Goal: Transaction & Acquisition: Book appointment/travel/reservation

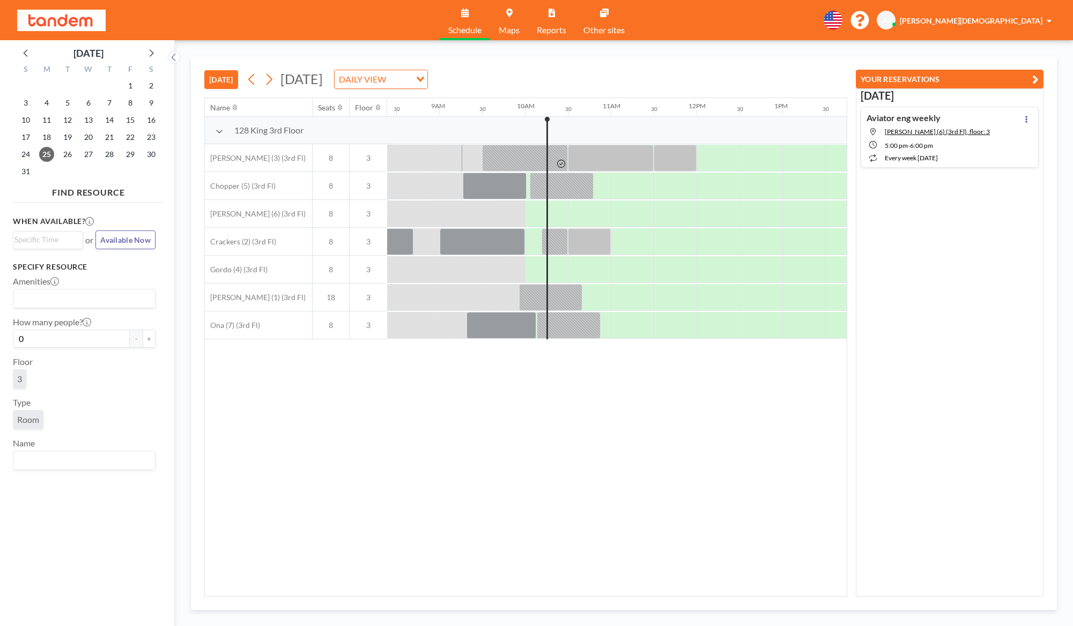
scroll to position [0, 815]
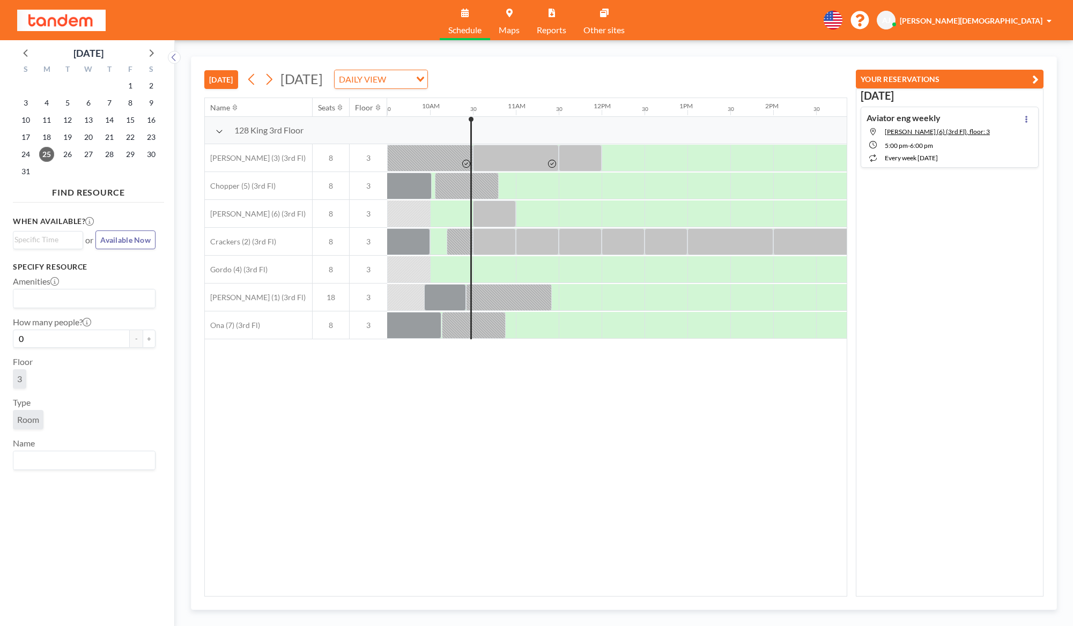
click at [628, 461] on div "Name Seats Floor 12AM 30 1AM 30 2AM 30 3AM 30 4AM 30 5AM 30 6AM 30 7AM 30 8AM 3…" at bounding box center [526, 347] width 642 height 498
drag, startPoint x: 536, startPoint y: 216, endPoint x: 576, endPoint y: 220, distance: 40.4
click at [576, 220] on div at bounding box center [559, 214] width 86 height 27
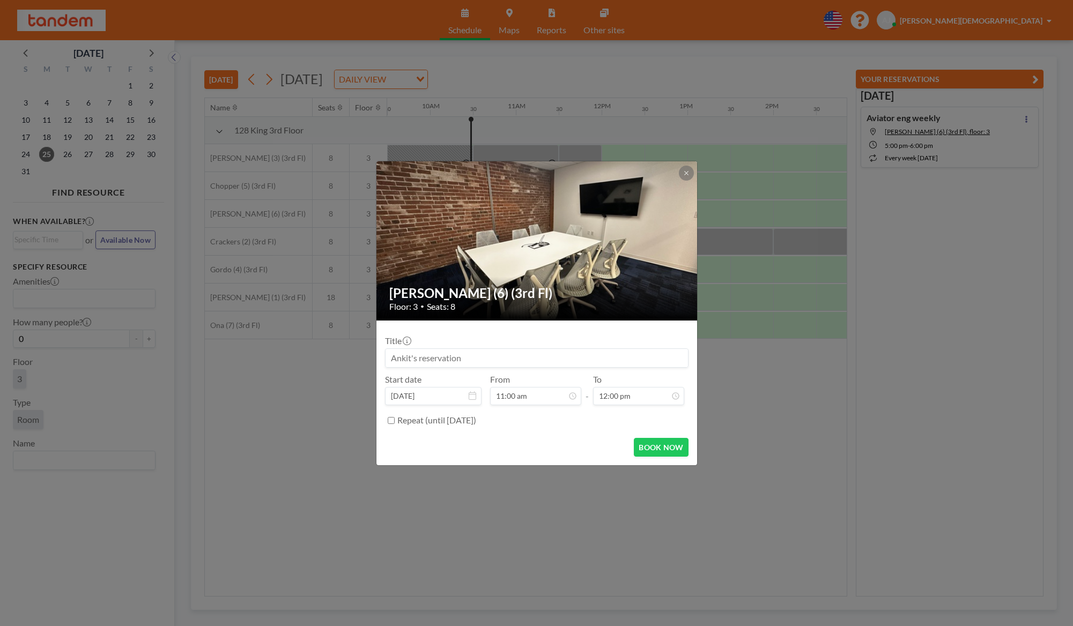
click at [546, 367] on div at bounding box center [536, 357] width 303 height 19
click at [546, 362] on input at bounding box center [536, 358] width 302 height 18
type input "A"
type input "Runbooks UX discussion"
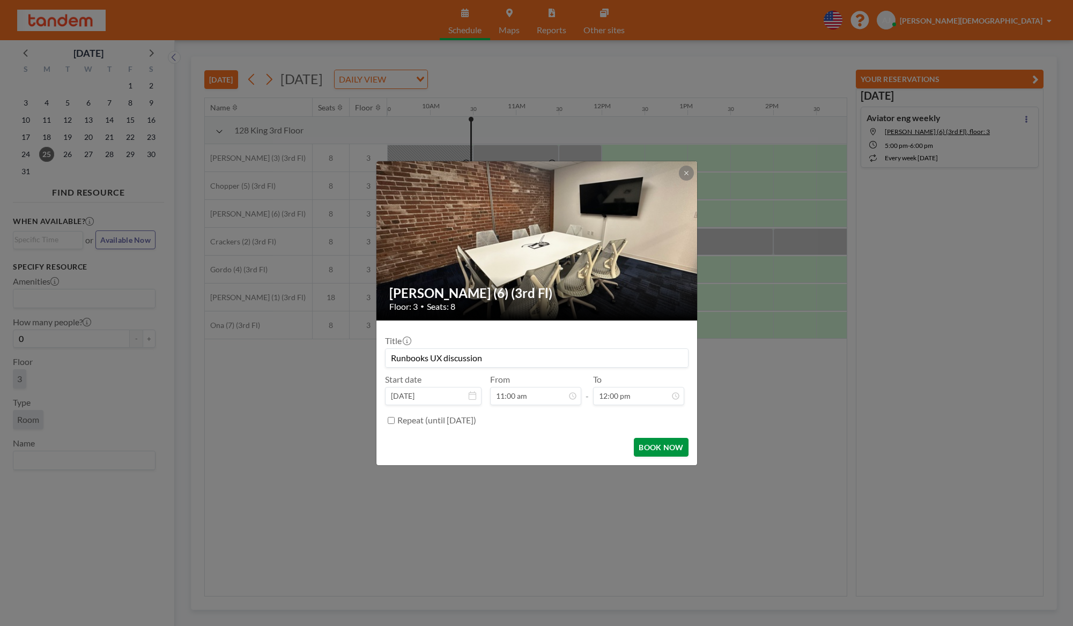
click at [663, 453] on button "BOOK NOW" at bounding box center [661, 447] width 54 height 19
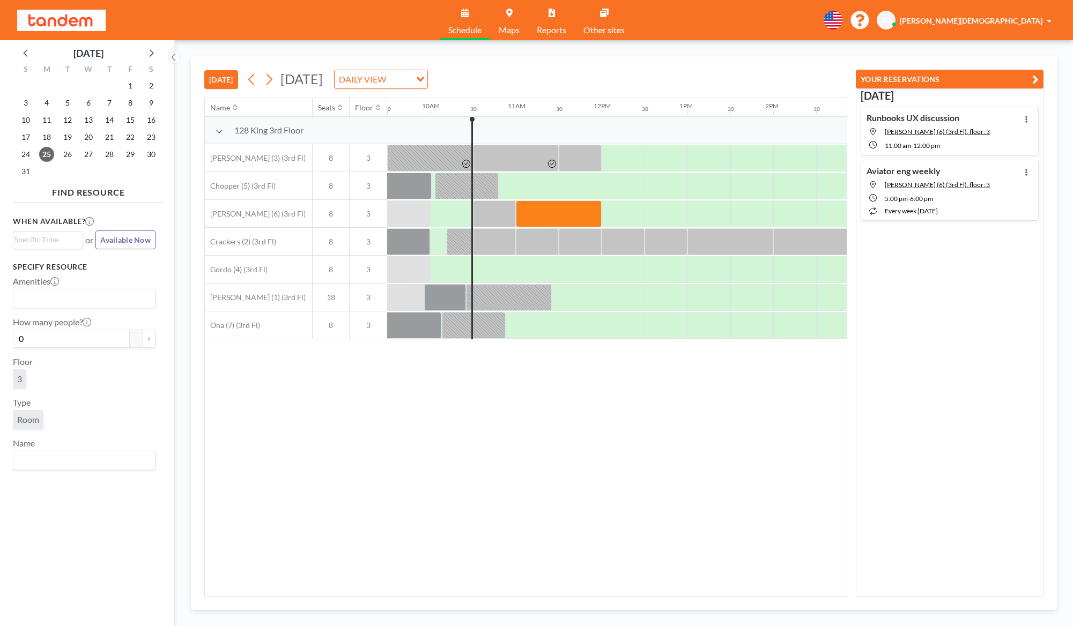
drag, startPoint x: 540, startPoint y: 218, endPoint x: 569, endPoint y: 395, distance: 179.2
click at [569, 394] on div "Name Seats Floor 12AM 30 1AM 30 2AM 30 3AM 30 4AM 30 5AM 30 6AM 30 7AM 30 8AM 3…" at bounding box center [526, 347] width 642 height 498
click at [570, 450] on div "Name Seats Floor 12AM 30 1AM 30 2AM 30 3AM 30 4AM 30 5AM 30 6AM 30 7AM 30 8AM 3…" at bounding box center [526, 347] width 642 height 498
click at [504, 396] on div "Name Seats Floor 12AM 30 1AM 30 2AM 30 3AM 30 4AM 30 5AM 30 6AM 30 7AM 30 8AM 3…" at bounding box center [526, 347] width 642 height 498
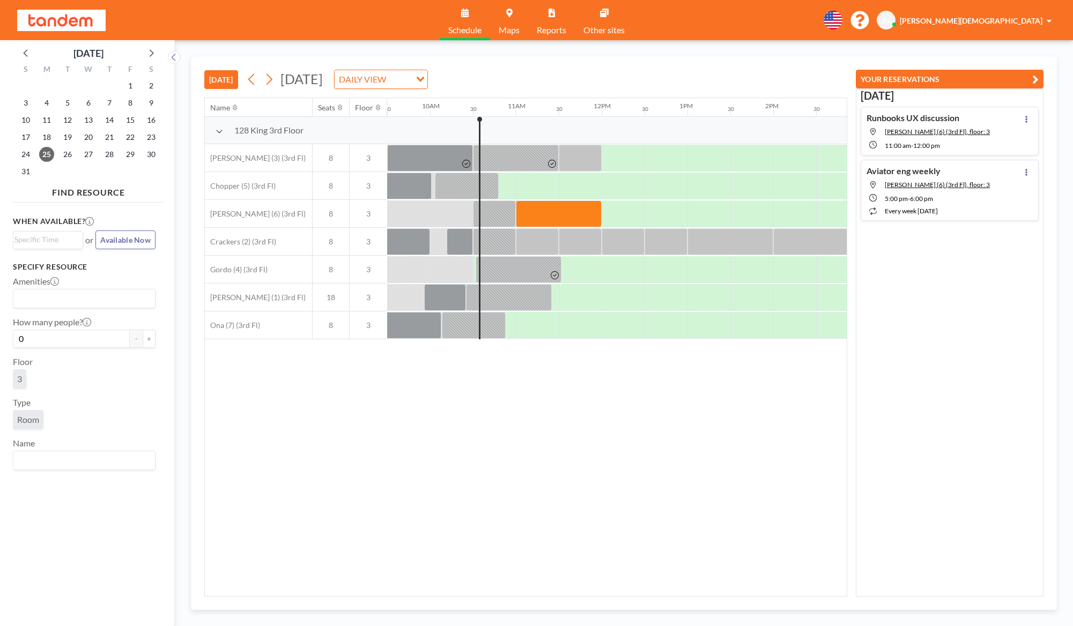
click at [672, 451] on div "Name Seats Floor 12AM 30 1AM 30 2AM 30 3AM 30 4AM 30 5AM 30 6AM 30 7AM 30 8AM 3…" at bounding box center [526, 347] width 642 height 498
